Goal: Check status: Check status

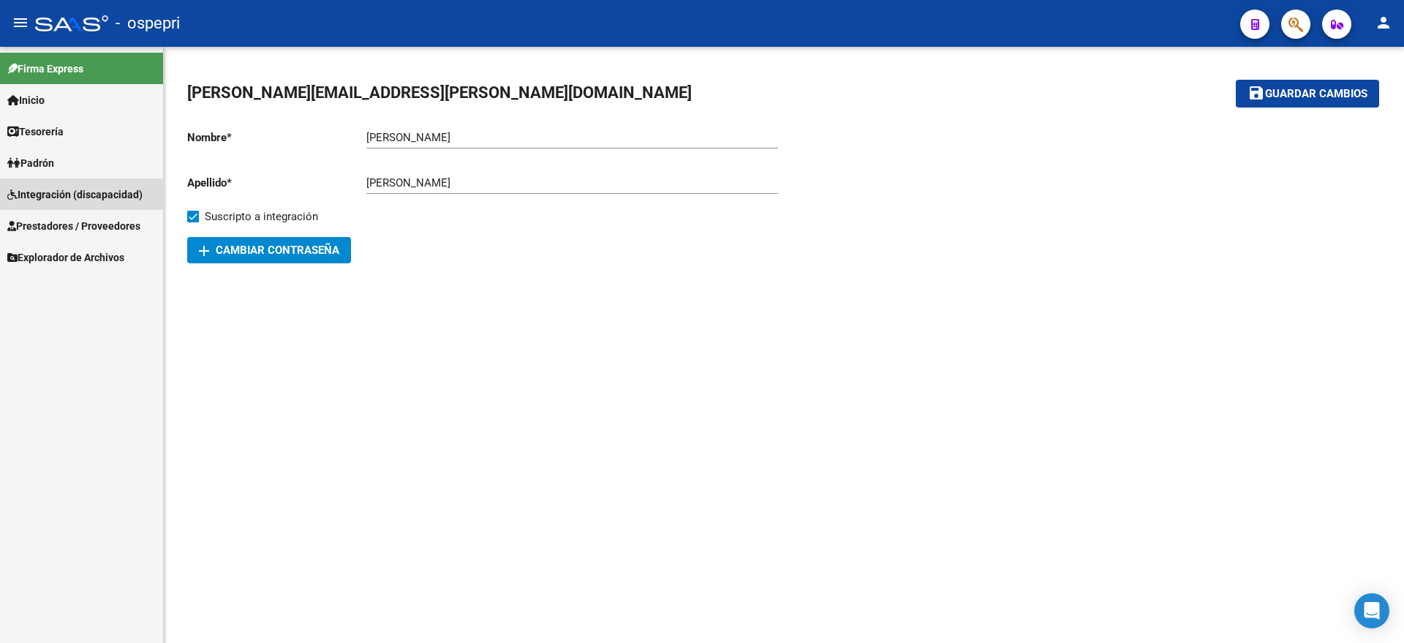
click at [84, 183] on link "Integración (discapacidad)" at bounding box center [81, 193] width 163 height 31
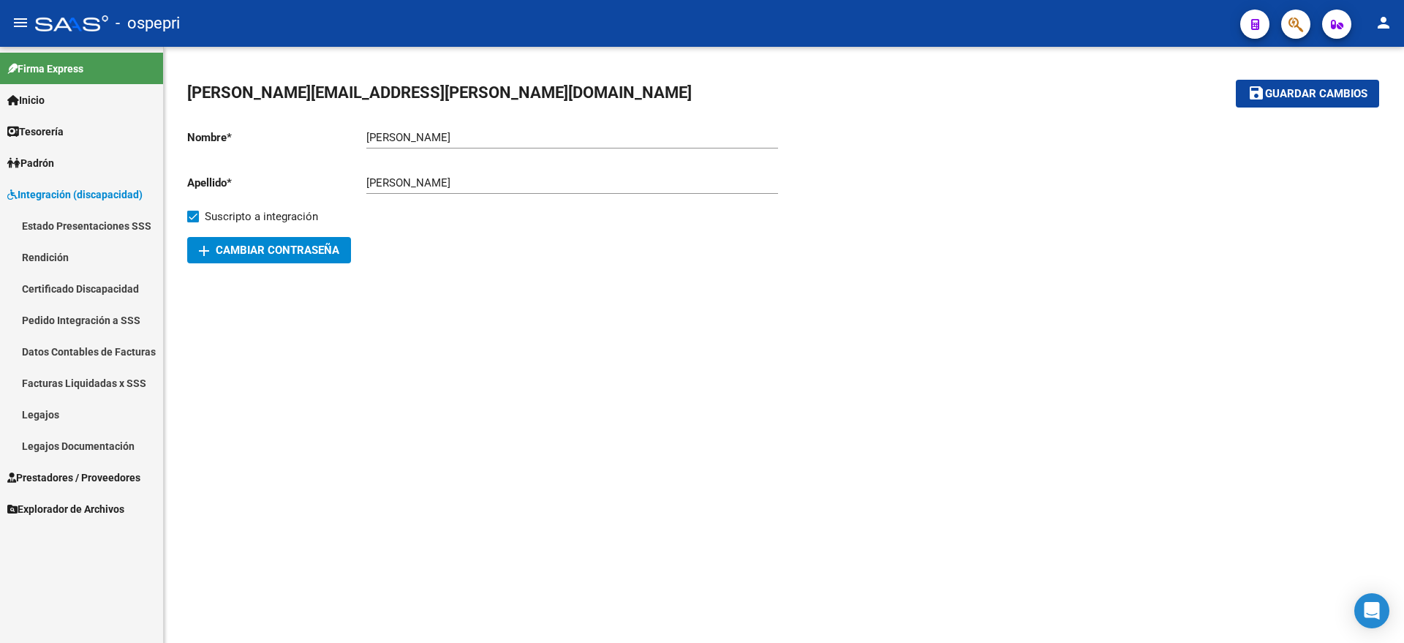
click at [54, 317] on link "Pedido Integración a SSS" at bounding box center [81, 319] width 163 height 31
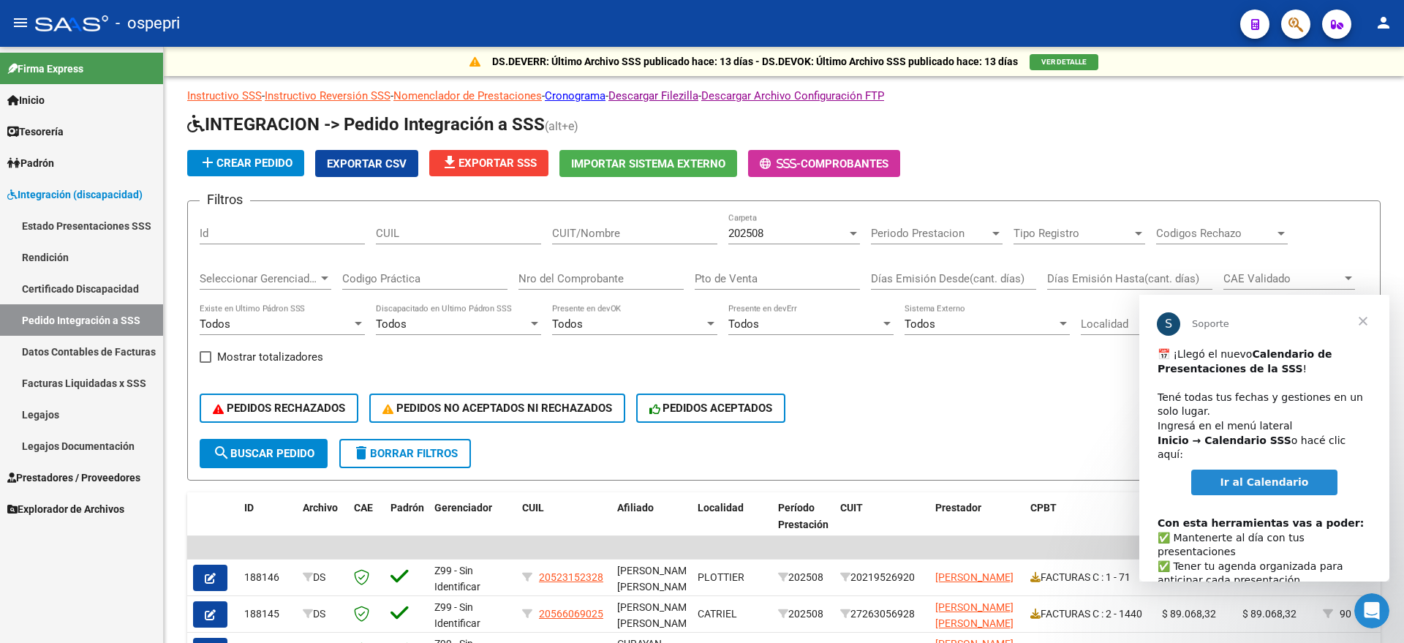
drag, startPoint x: 1363, startPoint y: 314, endPoint x: 1356, endPoint y: 312, distance: 7.6
click at [1356, 312] on span "Cerrar" at bounding box center [1363, 321] width 53 height 53
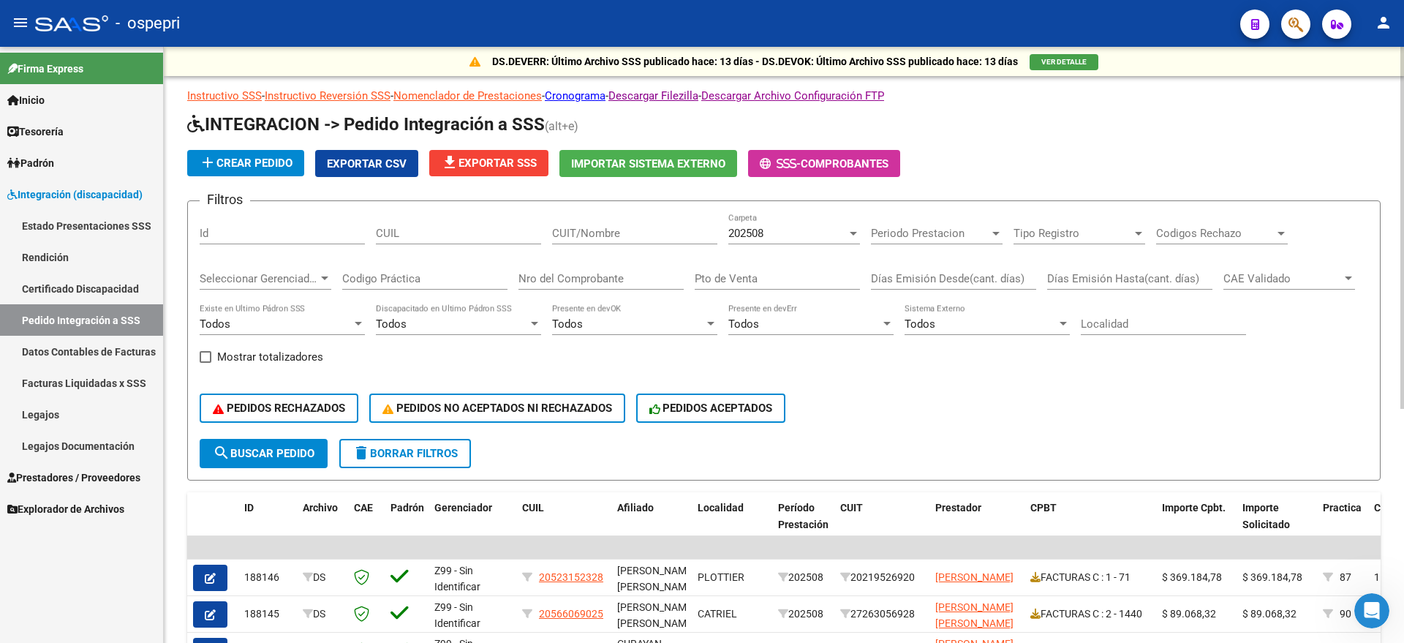
click at [757, 224] on div "202508 Carpeta" at bounding box center [794, 228] width 132 height 31
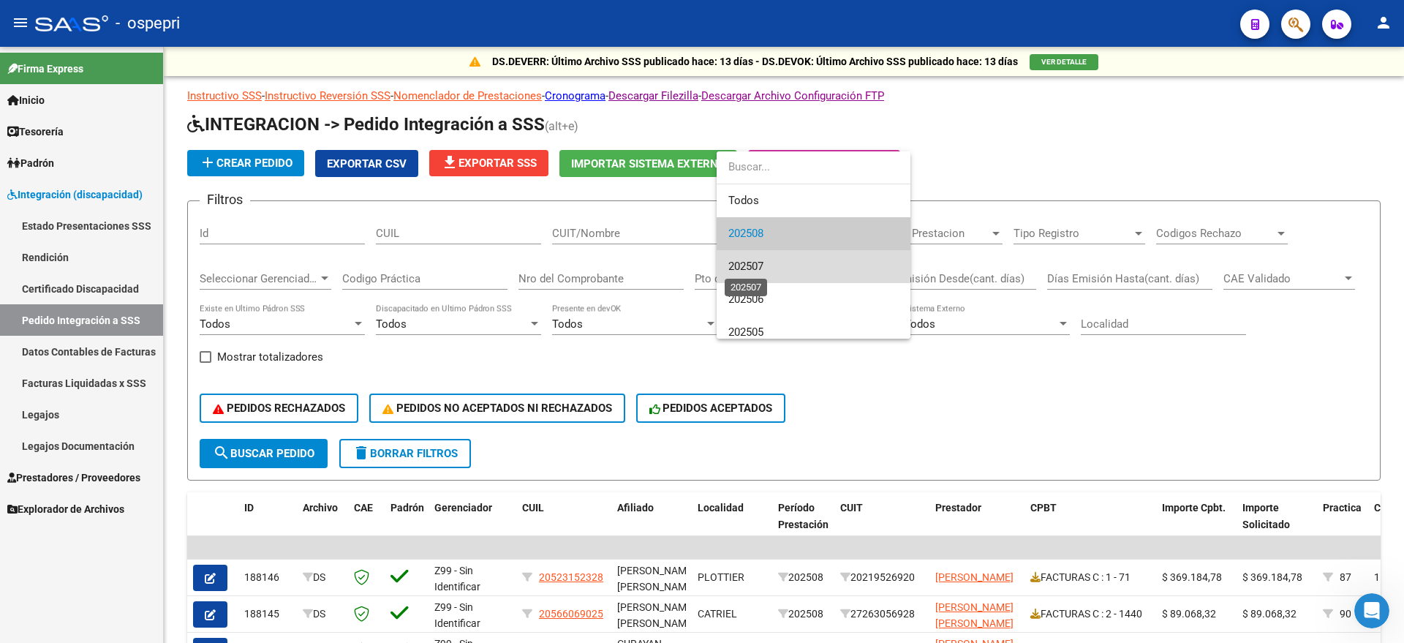
click at [757, 262] on span "202507" at bounding box center [745, 266] width 35 height 13
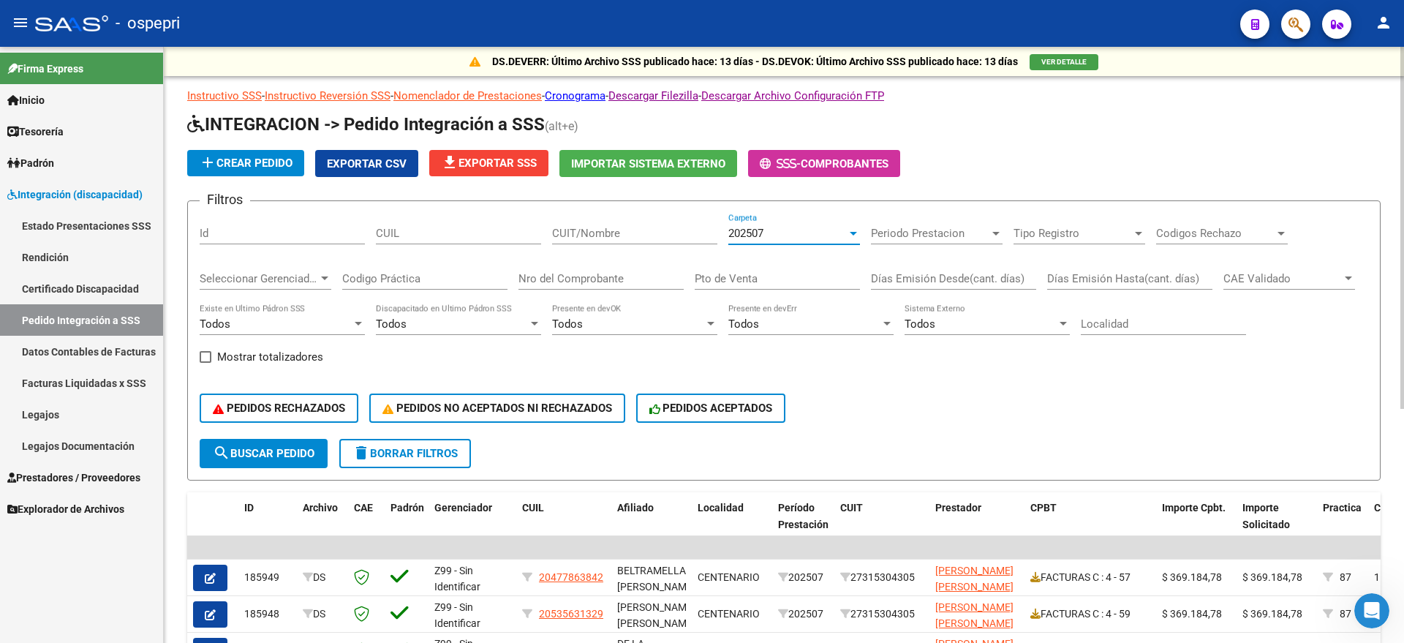
click at [604, 278] on input "Nro del Comprobante" at bounding box center [600, 278] width 165 height 13
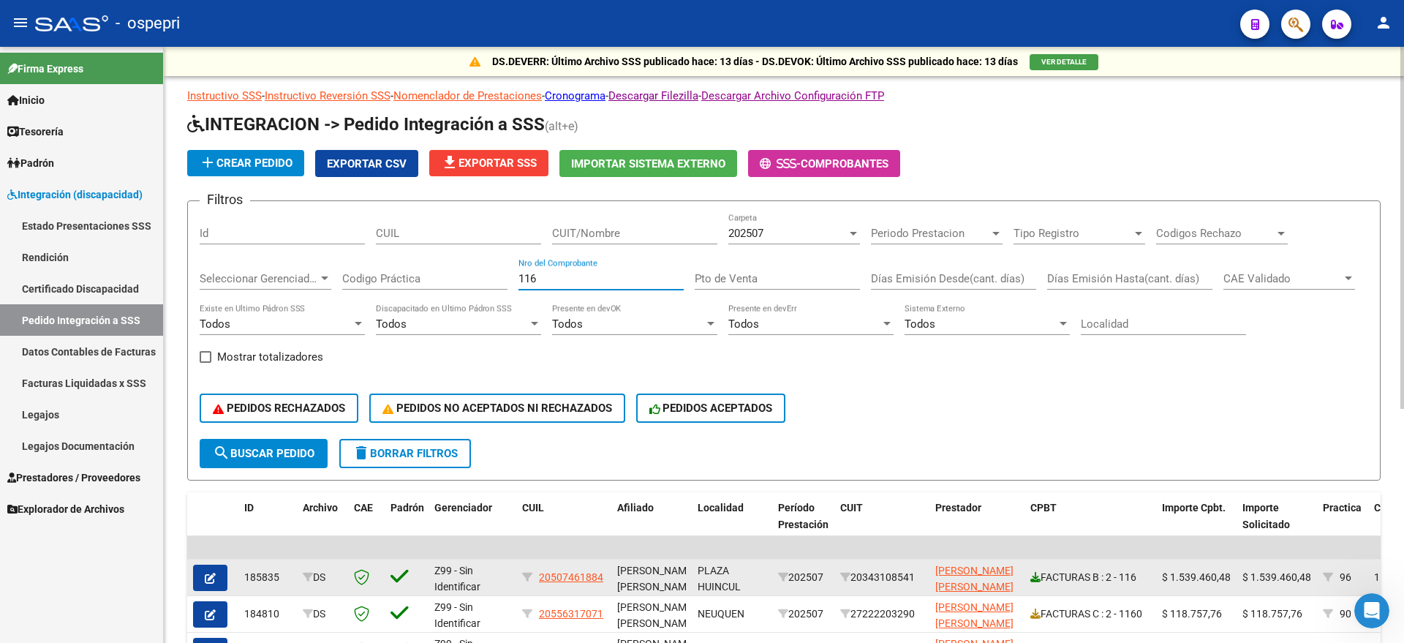
click at [1036, 580] on icon at bounding box center [1035, 577] width 10 height 10
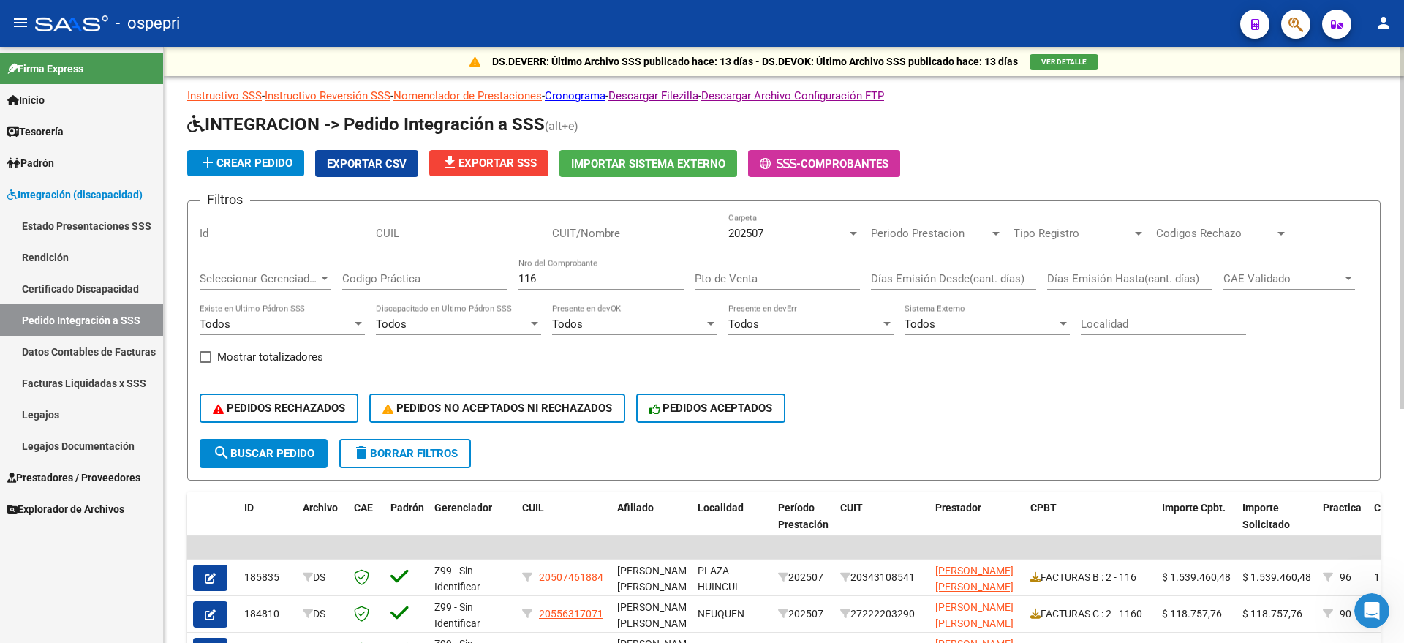
click at [562, 280] on input "116" at bounding box center [600, 278] width 165 height 13
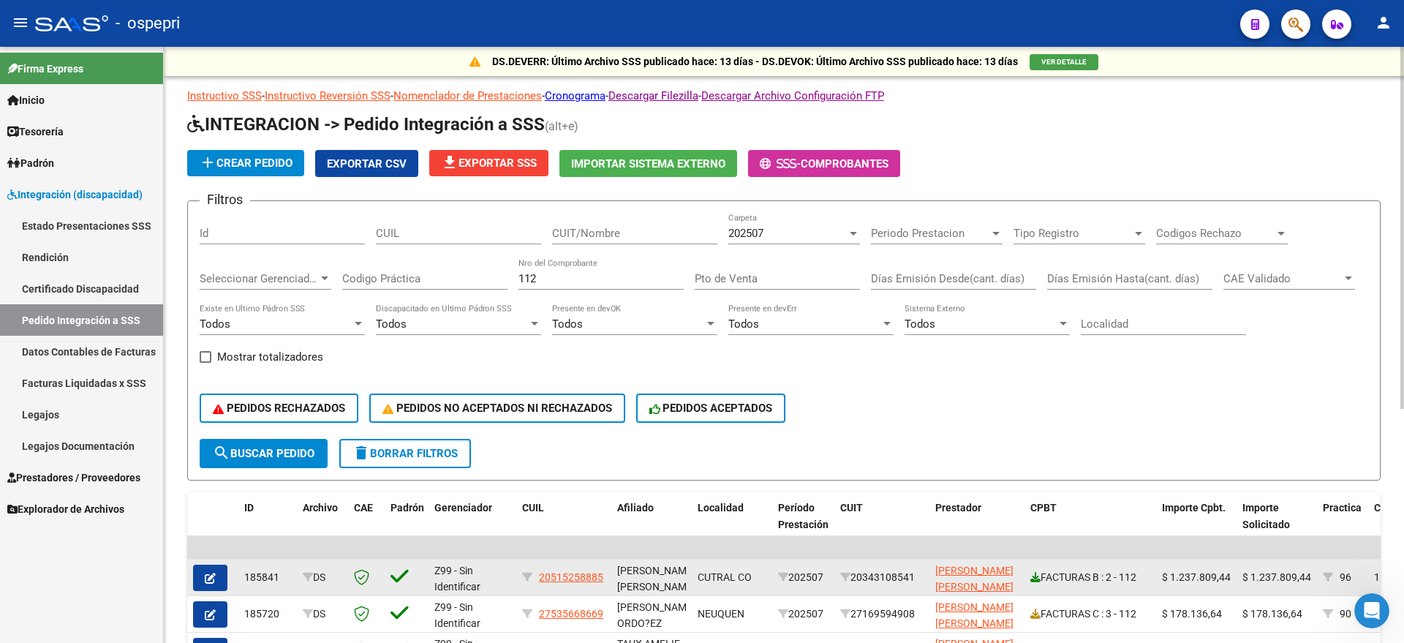
click at [1032, 574] on icon at bounding box center [1035, 577] width 10 height 10
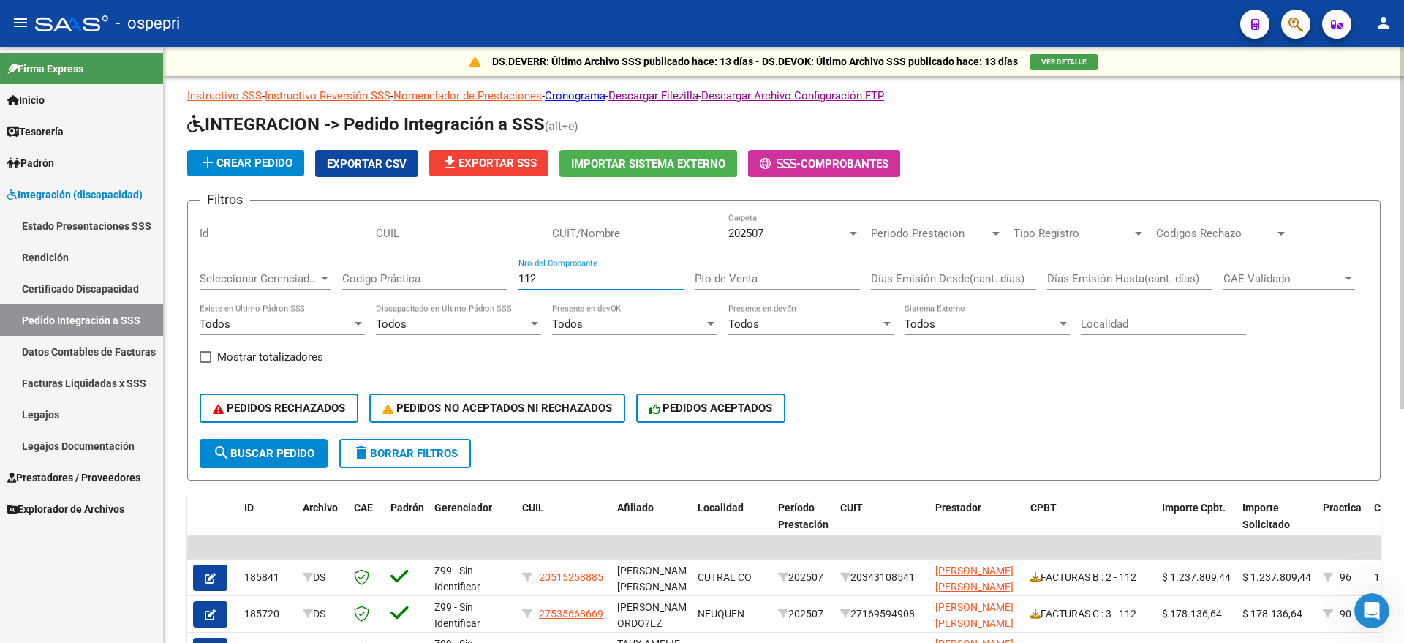
drag, startPoint x: 548, startPoint y: 274, endPoint x: 485, endPoint y: 279, distance: 63.1
click at [488, 276] on div "Filtros Id CUIL CUIT/Nombre 202507 Carpeta Periodo Prestacion Periodo Prestacio…" at bounding box center [784, 326] width 1168 height 226
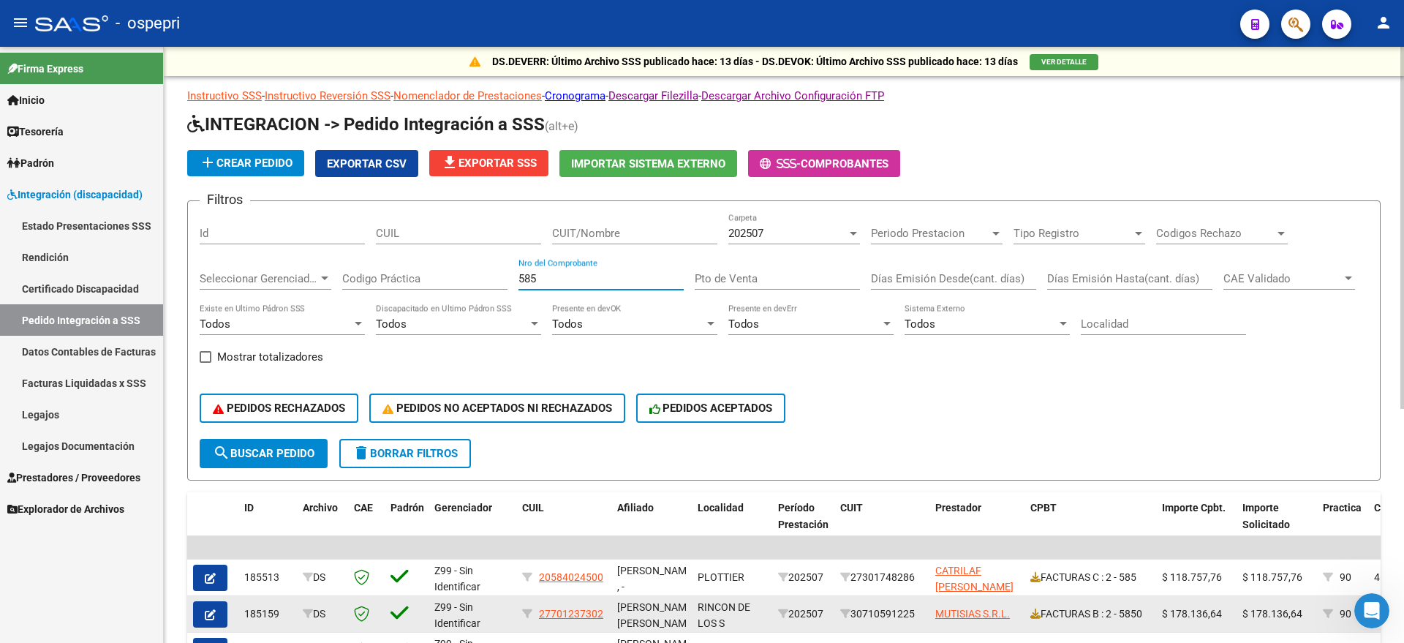
type input "585"
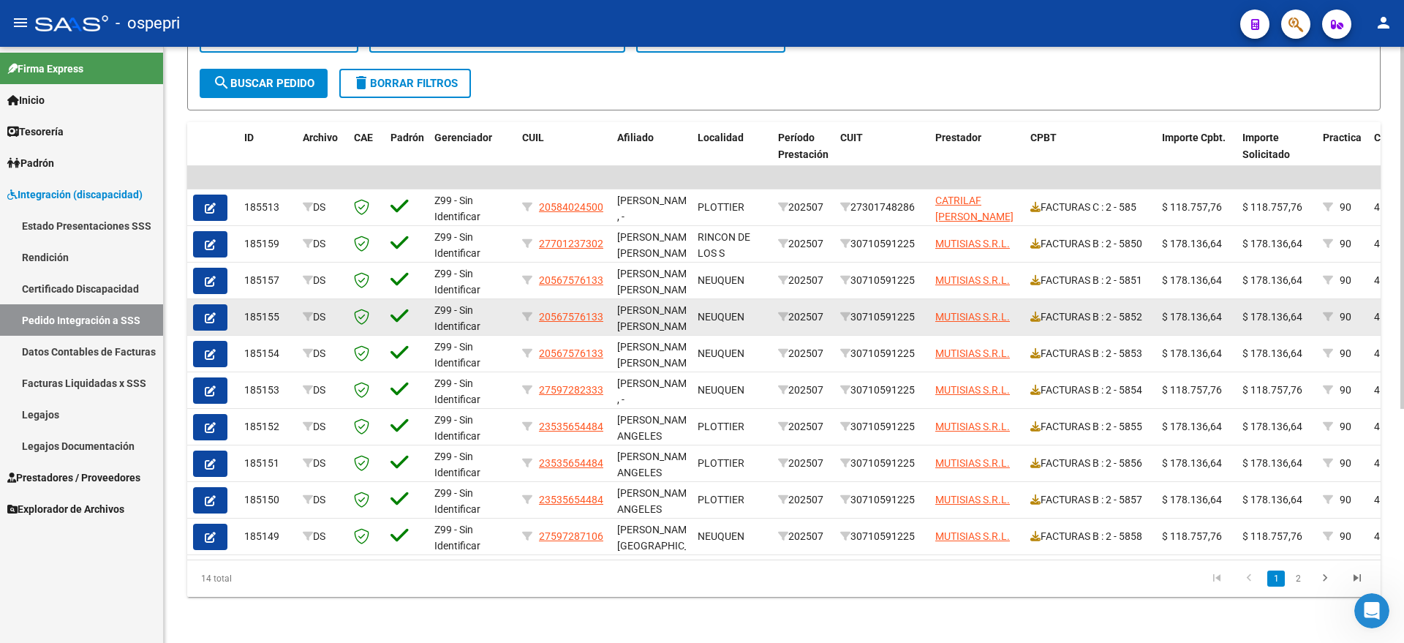
scroll to position [385, 0]
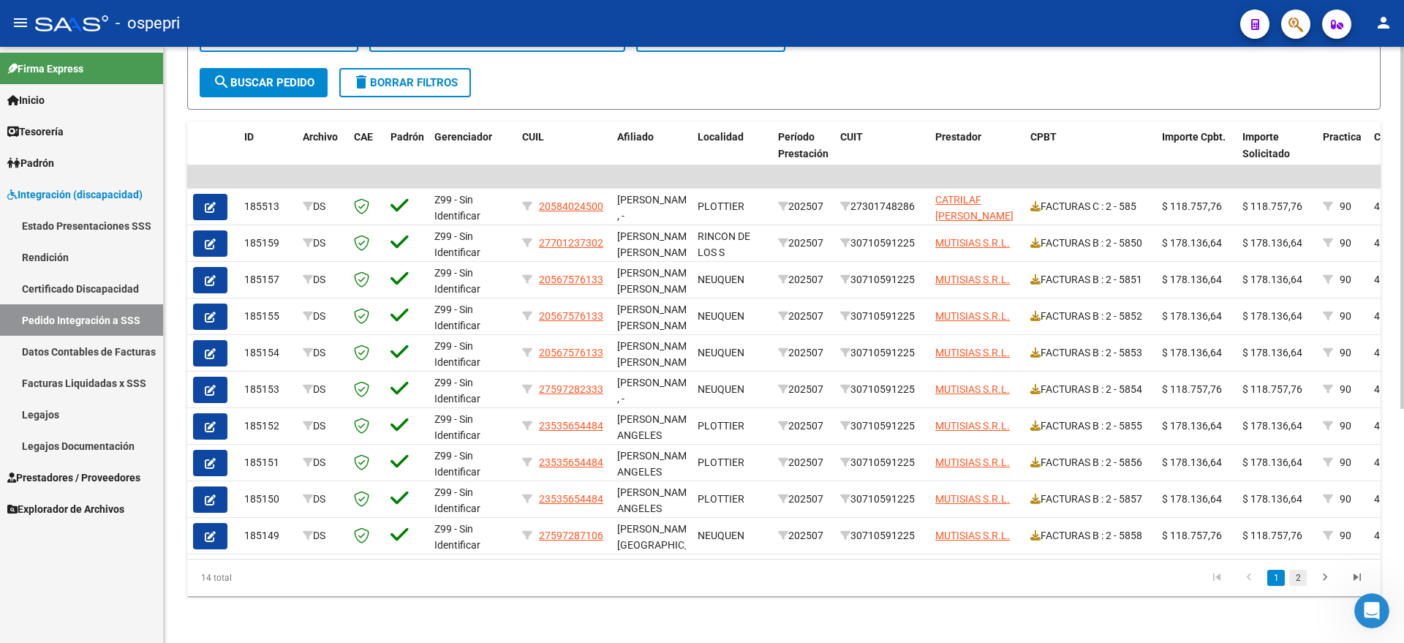
click at [1300, 574] on link "2" at bounding box center [1298, 578] width 18 height 16
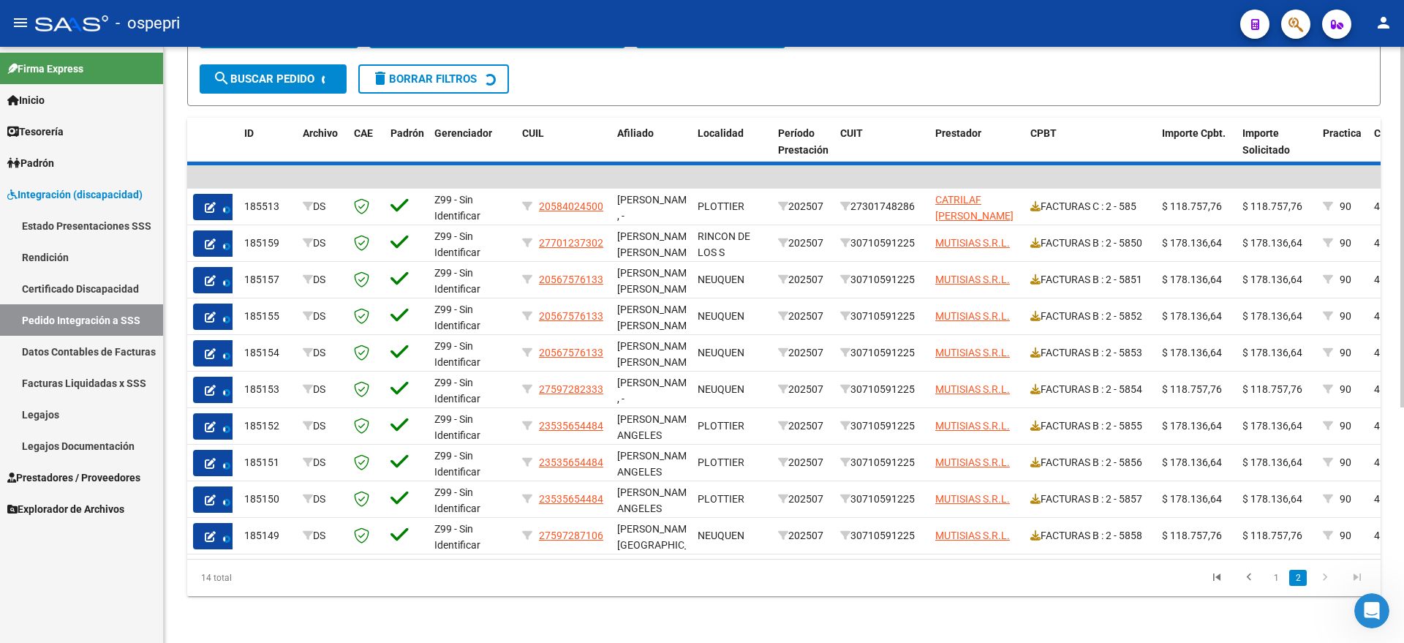
scroll to position [165, 0]
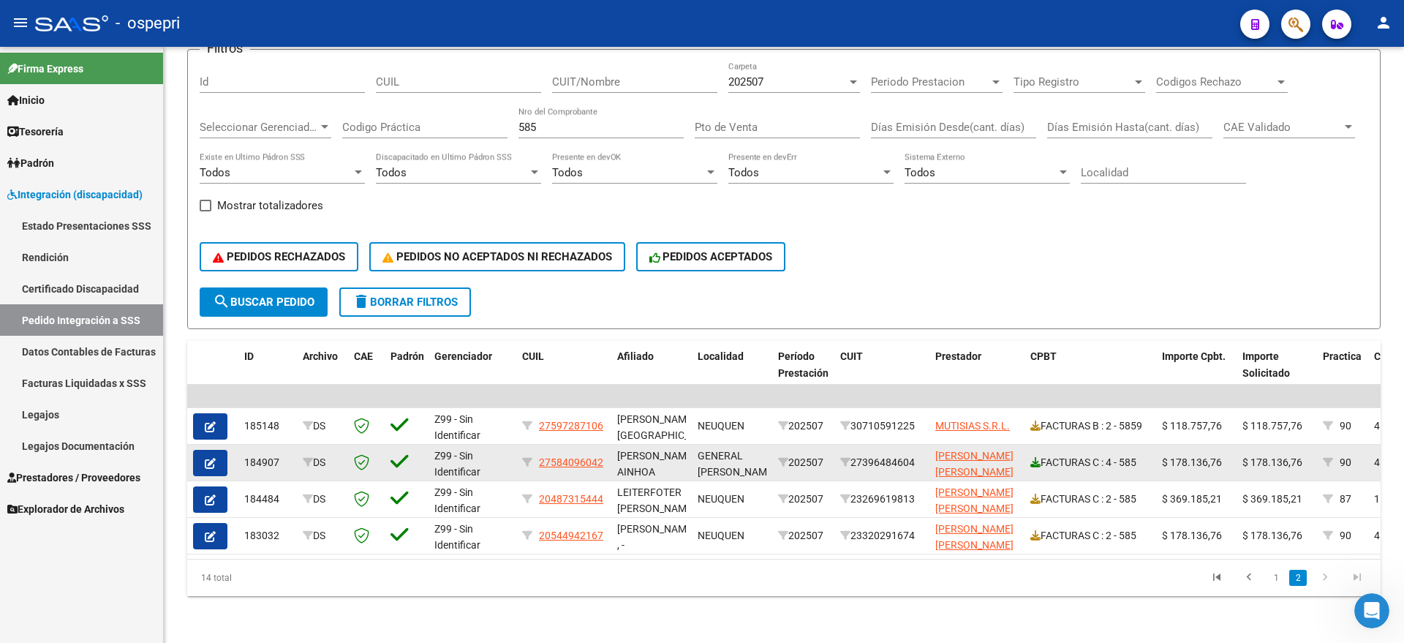
click at [1032, 457] on icon at bounding box center [1035, 462] width 10 height 10
